Goal: Information Seeking & Learning: Learn about a topic

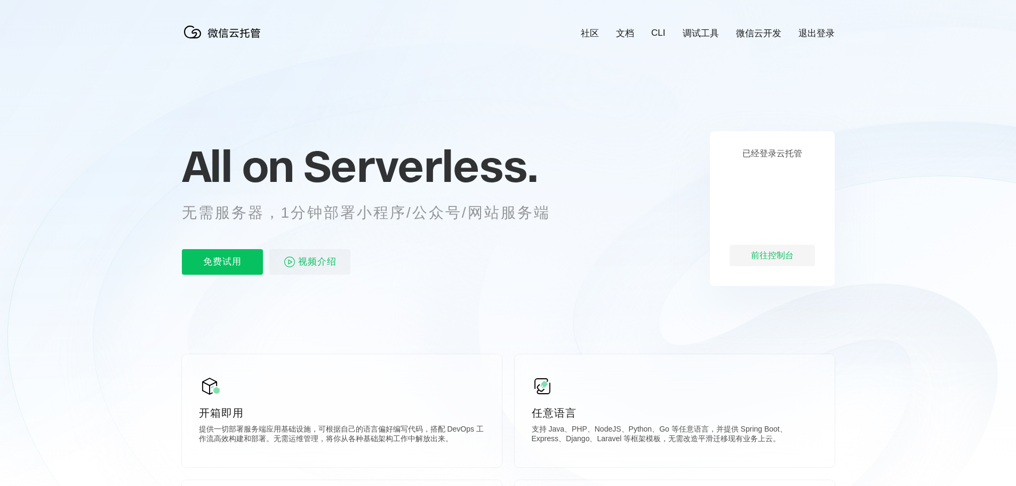
scroll to position [0, 1897]
click at [211, 323] on icon at bounding box center [508, 288] width 1024 height 576
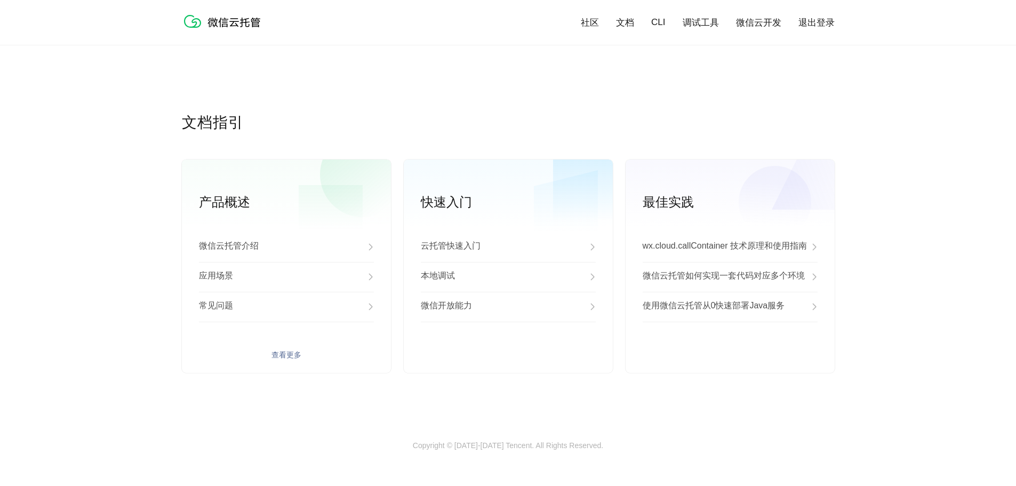
scroll to position [2650, 0]
click at [323, 248] on div "微信云托管介绍" at bounding box center [286, 247] width 175 height 30
click at [283, 278] on div "应用场景" at bounding box center [286, 277] width 175 height 30
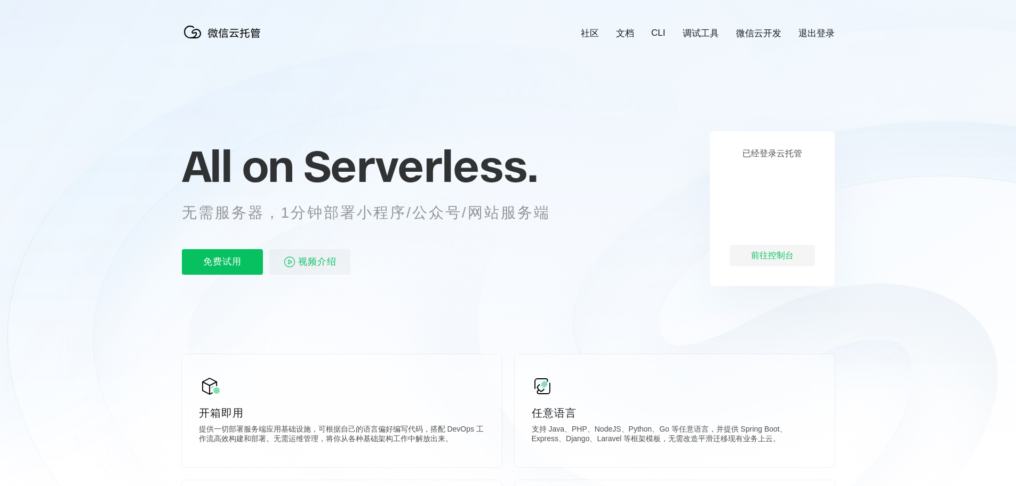
scroll to position [0, 1897]
click at [306, 261] on span "视频介绍" at bounding box center [317, 262] width 38 height 26
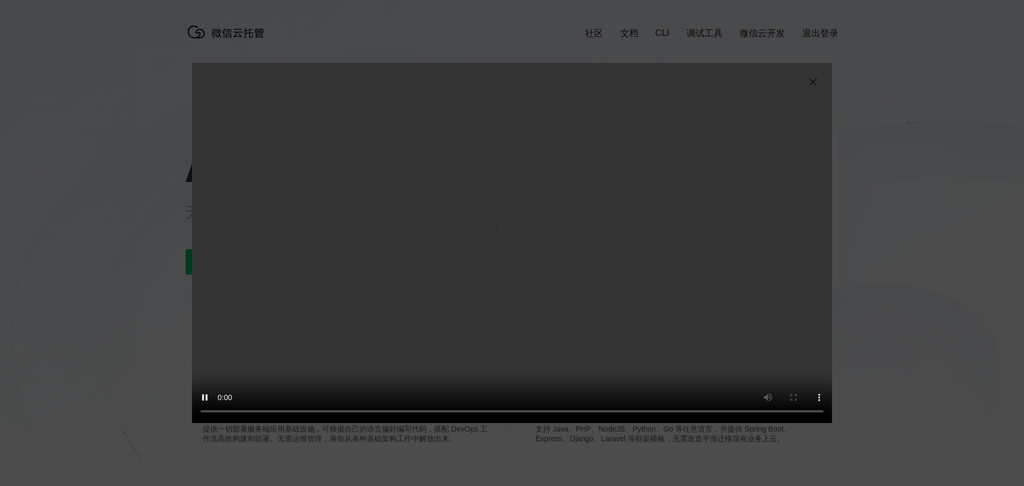
click at [814, 81] on img at bounding box center [813, 82] width 13 height 13
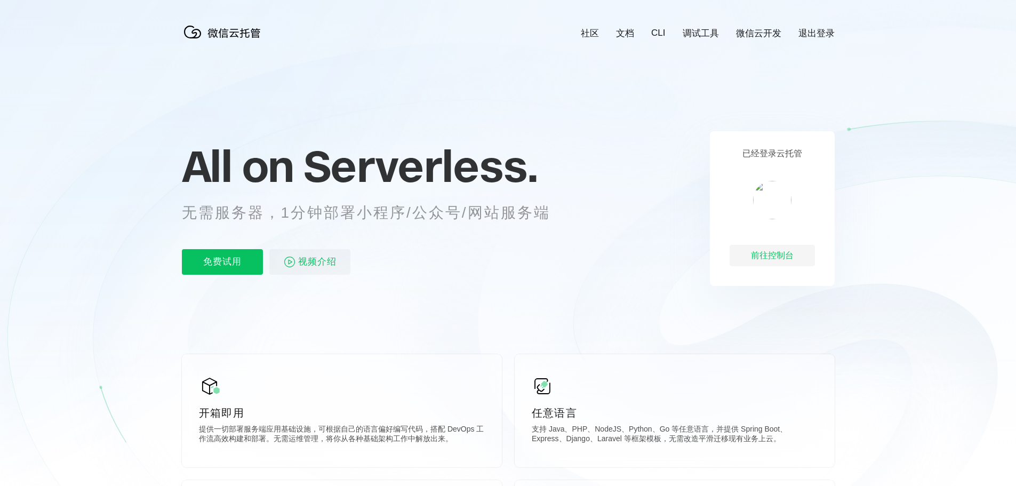
click at [902, 303] on icon at bounding box center [508, 288] width 1024 height 576
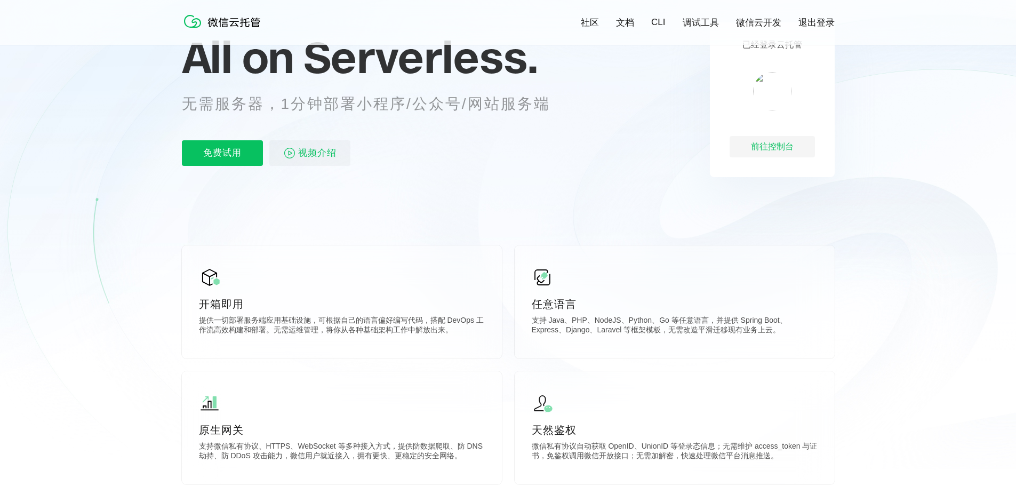
scroll to position [0, 0]
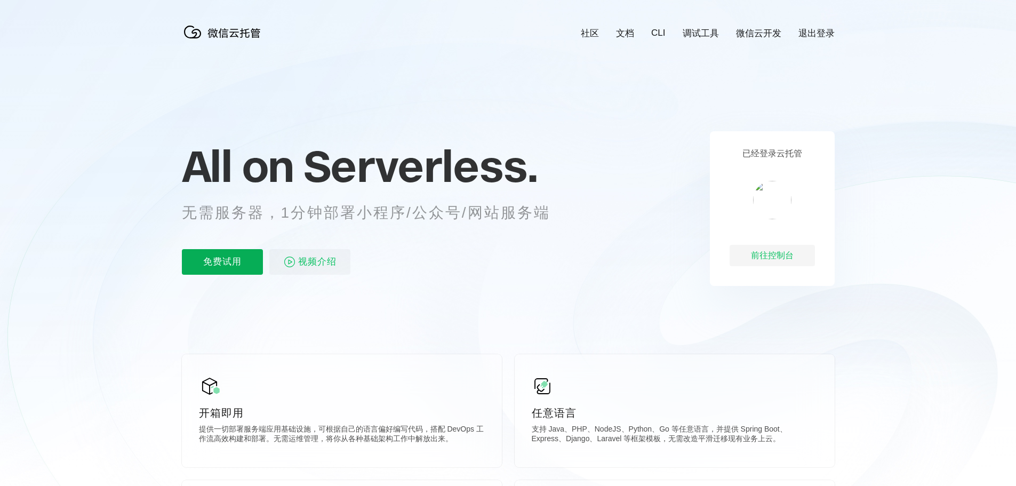
click at [225, 258] on p "免费试用" at bounding box center [222, 262] width 81 height 26
